Goal: Information Seeking & Learning: Learn about a topic

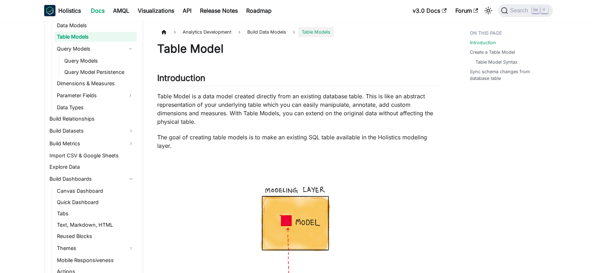
scroll to position [159, 0]
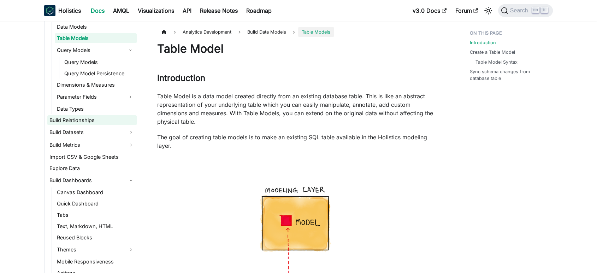
click at [87, 120] on link "Build Relationships" at bounding box center [91, 120] width 89 height 10
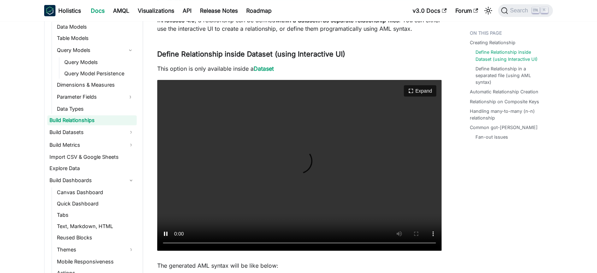
scroll to position [235, 0]
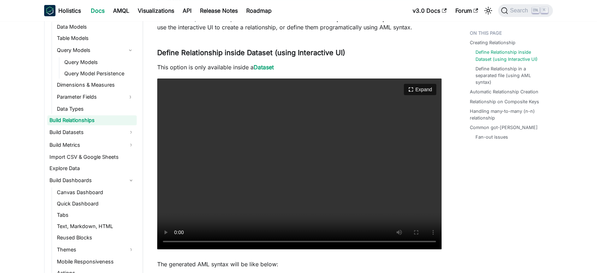
click at [329, 173] on video "Your browser does not support embedding video, but you can download it ." at bounding box center [299, 163] width 284 height 171
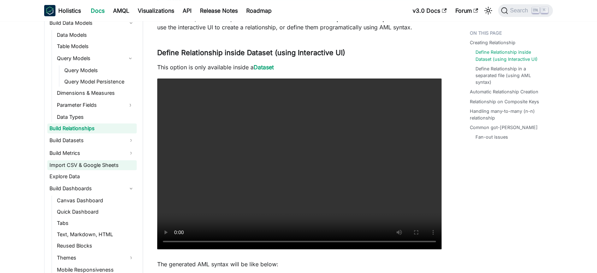
scroll to position [159, 0]
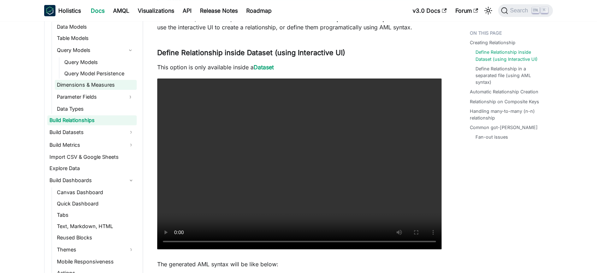
click at [95, 83] on link "Dimensions & Measures" at bounding box center [96, 85] width 82 height 10
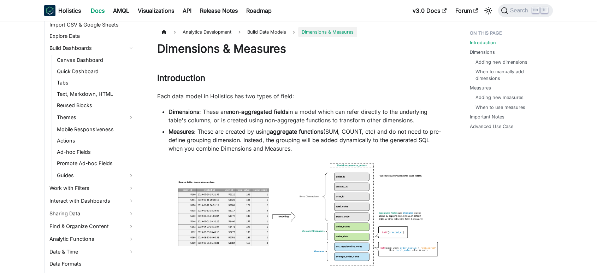
scroll to position [316, 0]
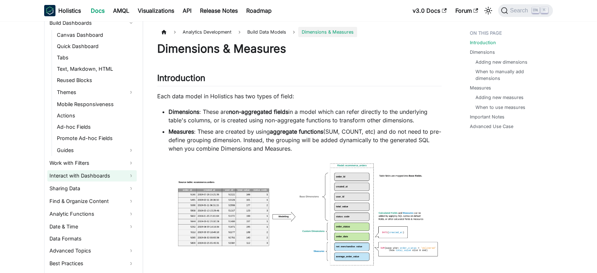
click at [132, 177] on link "Interact with Dashboards" at bounding box center [91, 175] width 89 height 11
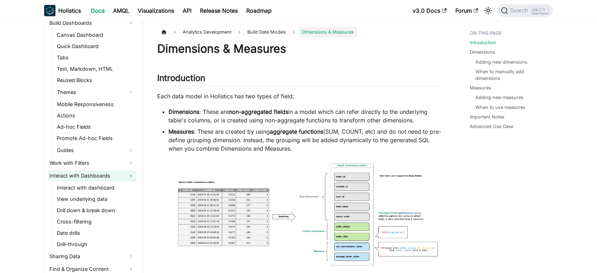
click at [132, 177] on link "Interact with Dashboards" at bounding box center [91, 175] width 89 height 11
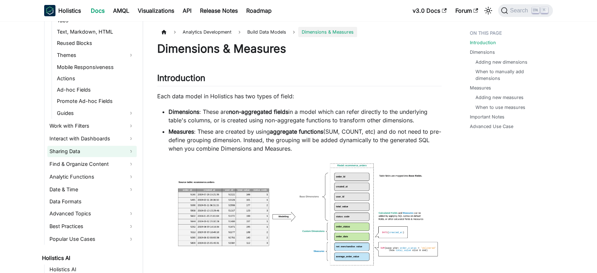
scroll to position [355, 0]
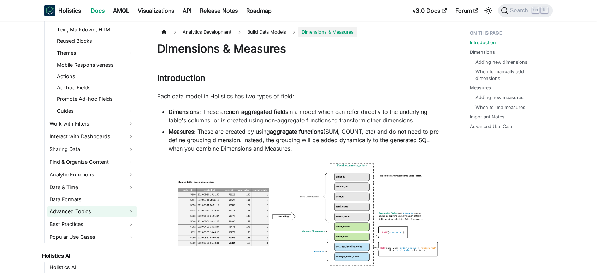
click at [132, 208] on link "Advanced Topics" at bounding box center [91, 211] width 89 height 11
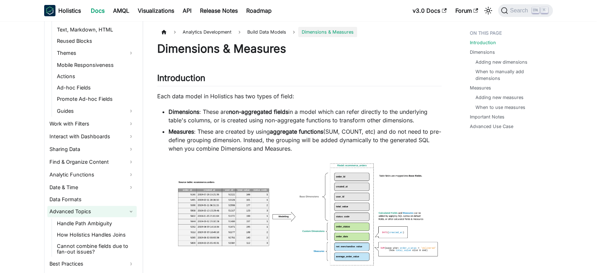
drag, startPoint x: 131, startPoint y: 209, endPoint x: 129, endPoint y: 213, distance: 4.5
click at [131, 210] on link "Advanced Topics" at bounding box center [91, 211] width 89 height 11
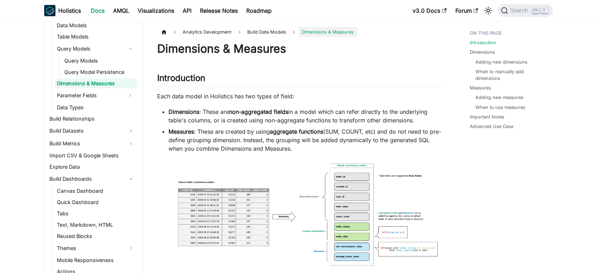
scroll to position [159, 0]
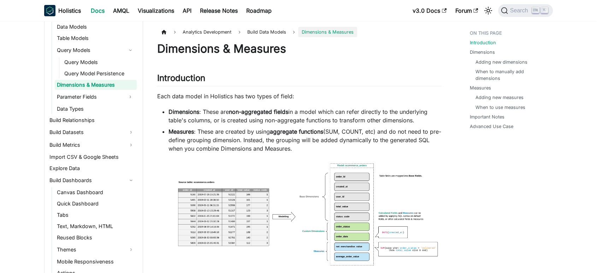
click at [288, 115] on li "Dimensions : These are non-aggregated fields in a model which can refer directl…" at bounding box center [305, 115] width 273 height 17
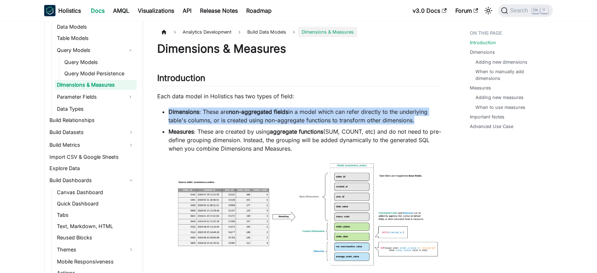
click at [288, 115] on li "Dimensions : These are non-aggregated fields in a model which can refer directl…" at bounding box center [305, 115] width 273 height 17
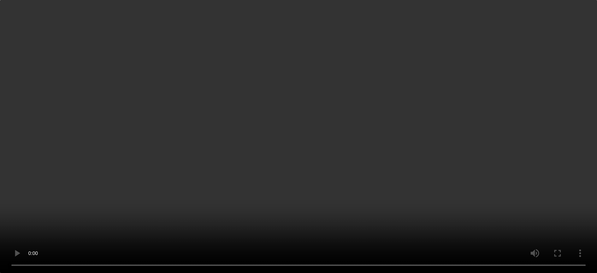
scroll to position [785, 0]
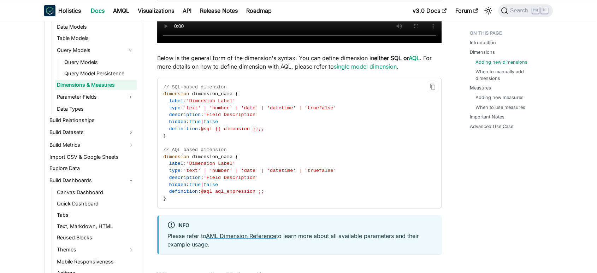
click at [239, 117] on span "'Field Description'" at bounding box center [230, 114] width 55 height 5
